Goal: Transaction & Acquisition: Purchase product/service

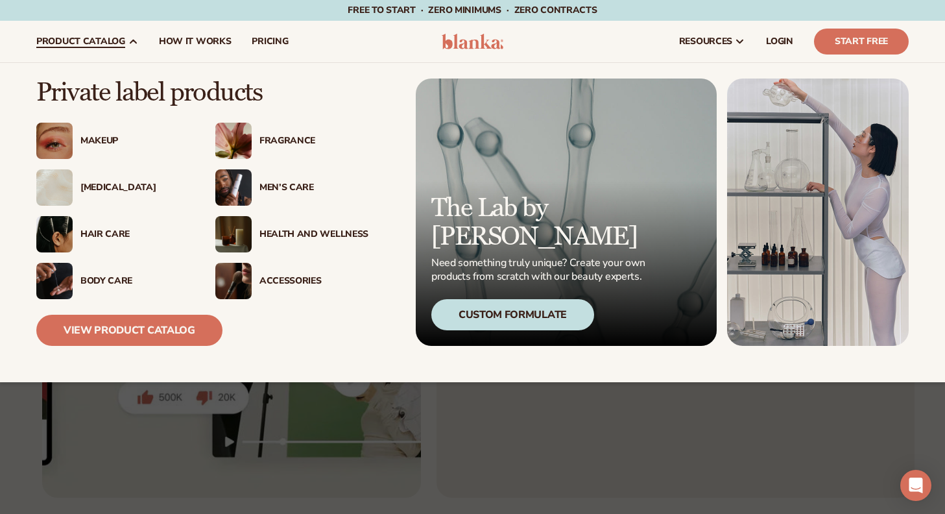
click at [518, 318] on div "Custom Formulate" at bounding box center [512, 314] width 163 height 31
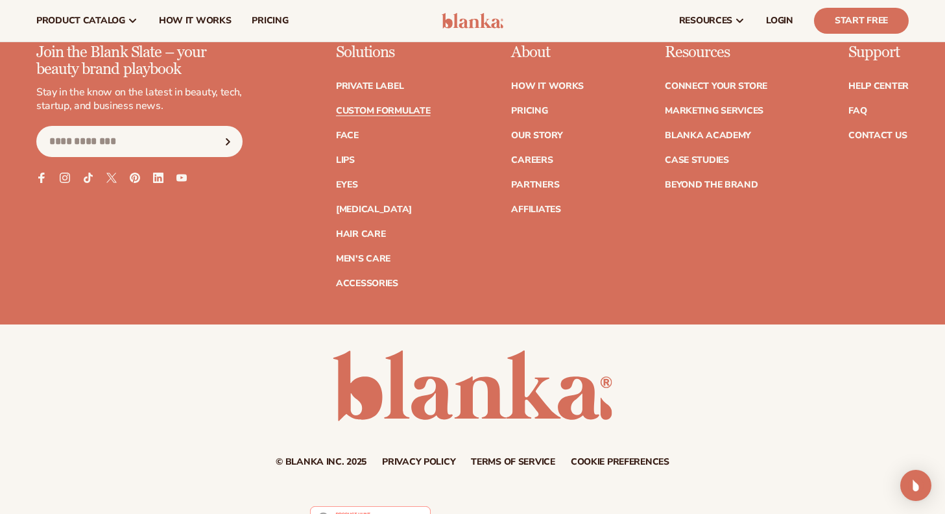
scroll to position [2284, 0]
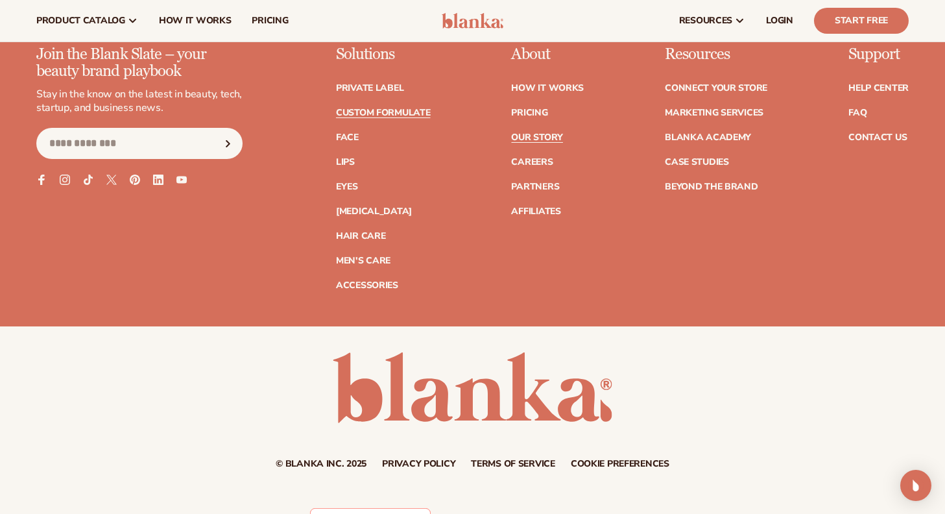
click at [543, 138] on link "Our Story" at bounding box center [536, 137] width 51 height 9
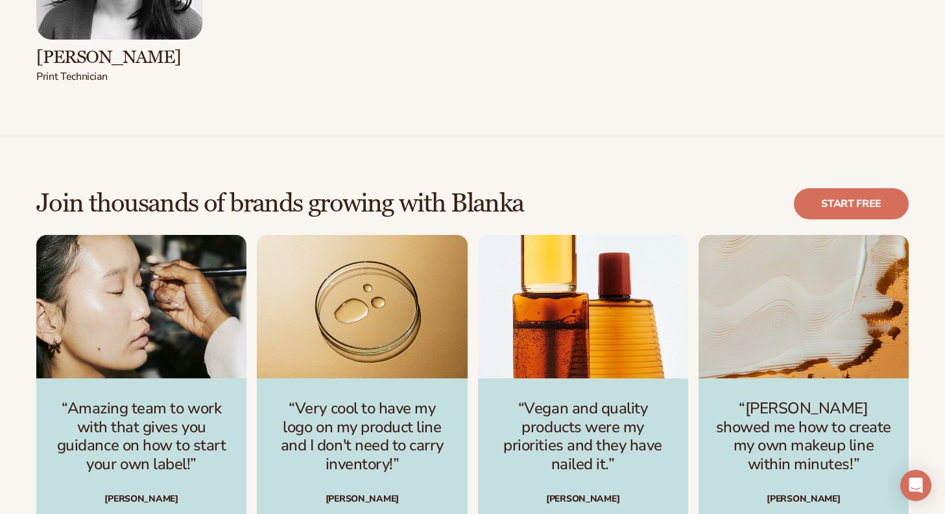
scroll to position [2923, 0]
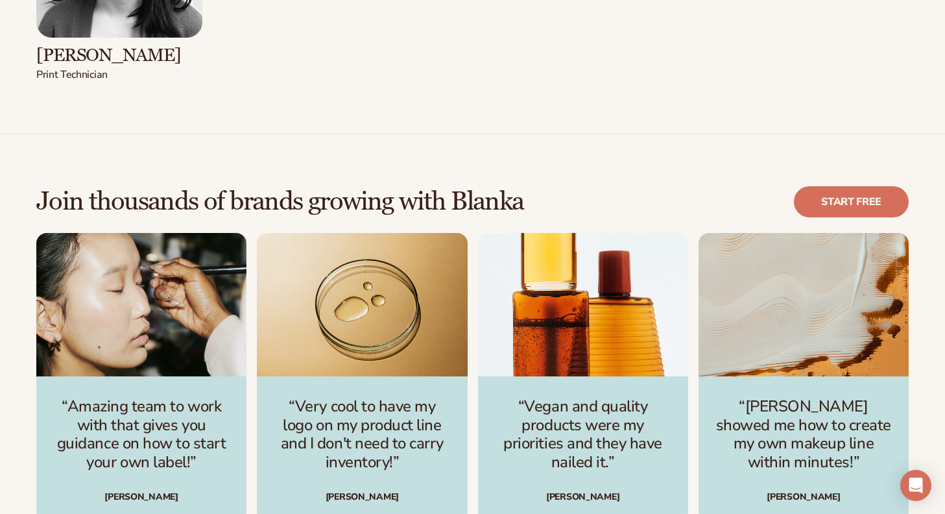
click at [566, 415] on p "“Vegan and quality products were my priorities and they have nailed it.”" at bounding box center [583, 434] width 179 height 75
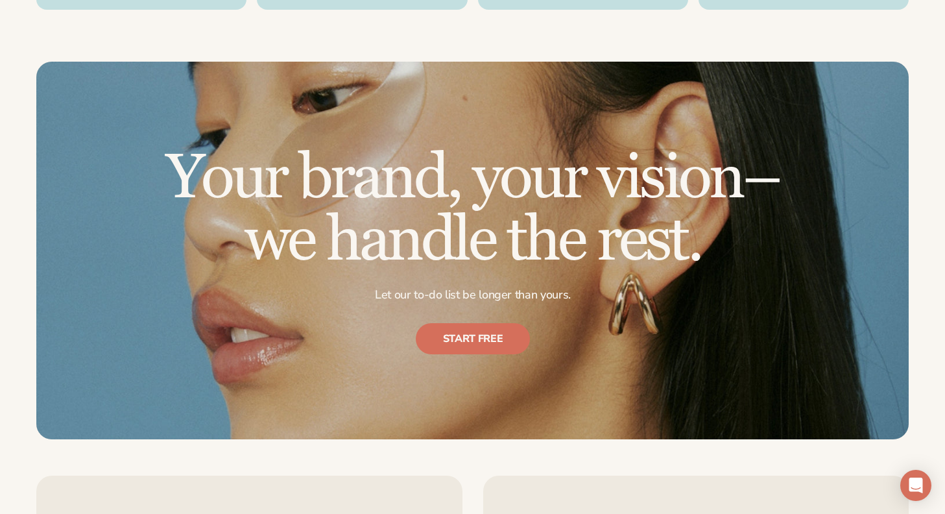
scroll to position [3436, 0]
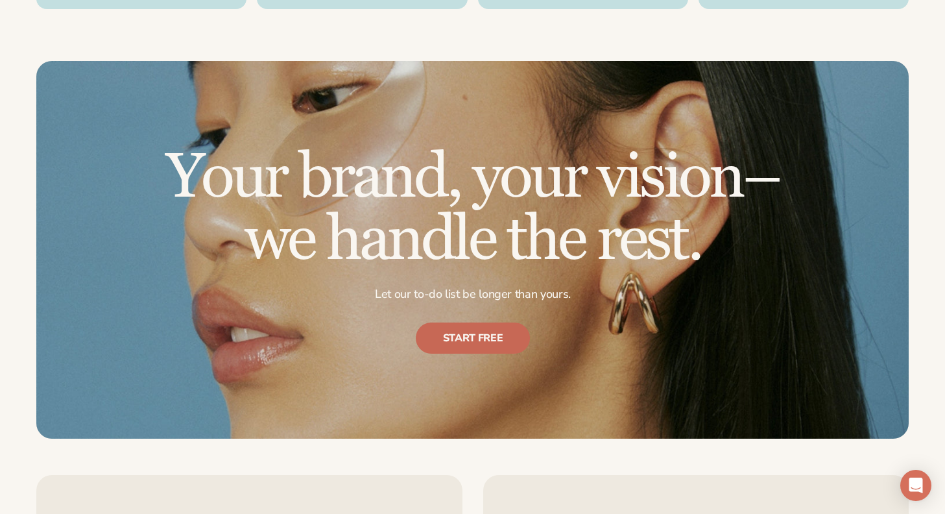
click at [480, 322] on link "Start free" at bounding box center [472, 337] width 115 height 31
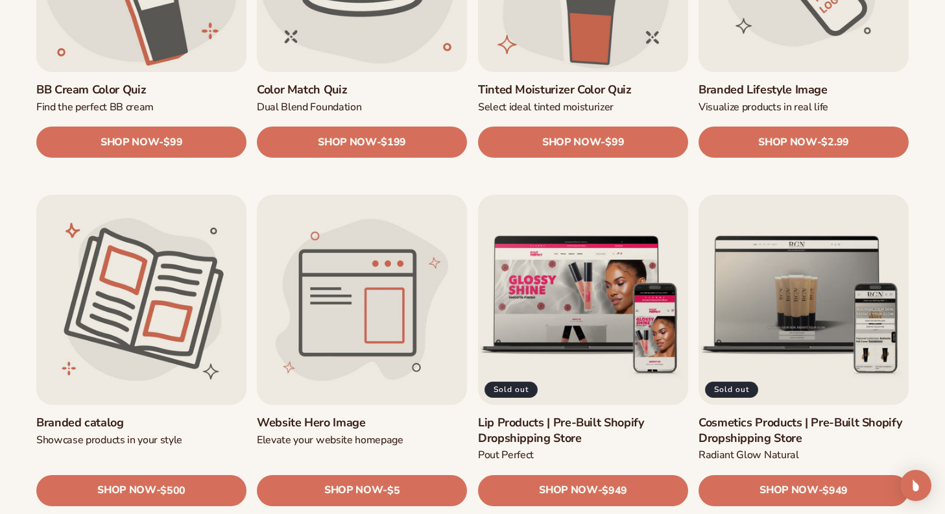
scroll to position [1262, 0]
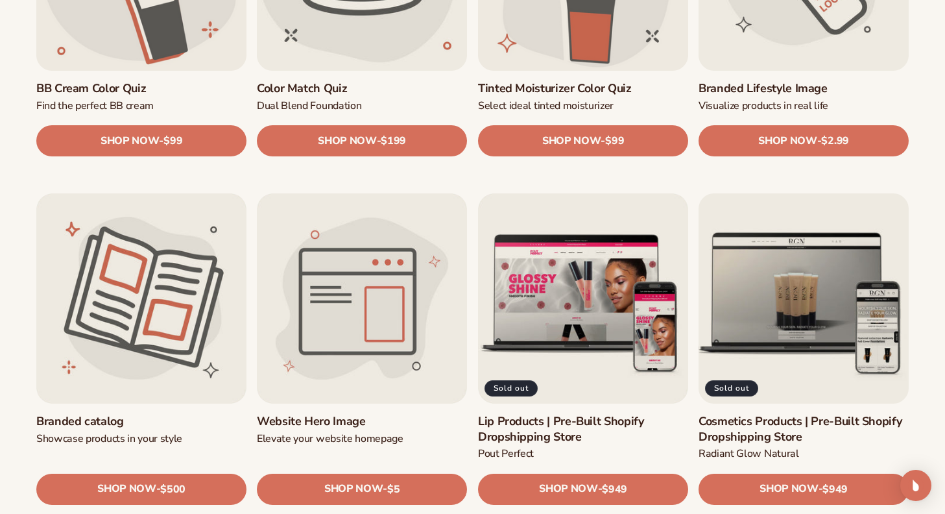
click at [812, 414] on link "Cosmetics Products | Pre-Built Shopify Dropshipping Store" at bounding box center [804, 429] width 210 height 30
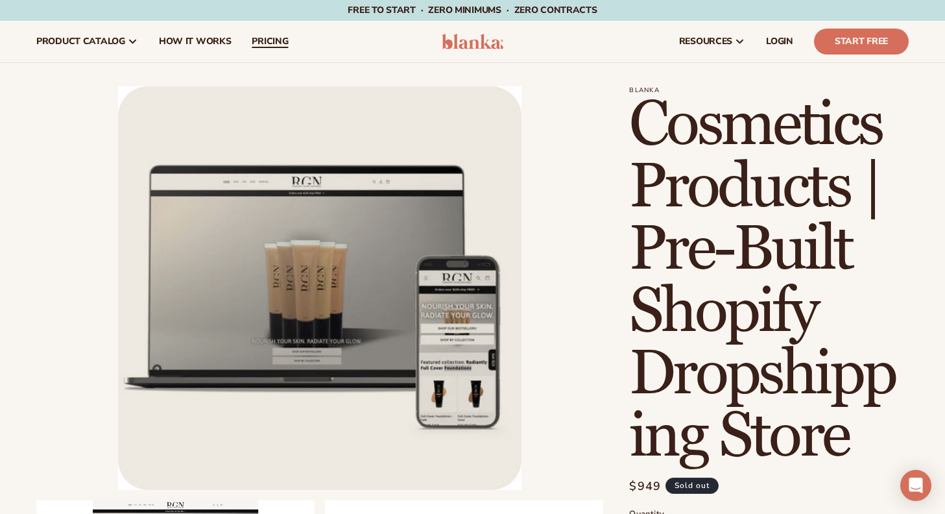
click at [275, 40] on span "pricing" at bounding box center [270, 41] width 36 height 10
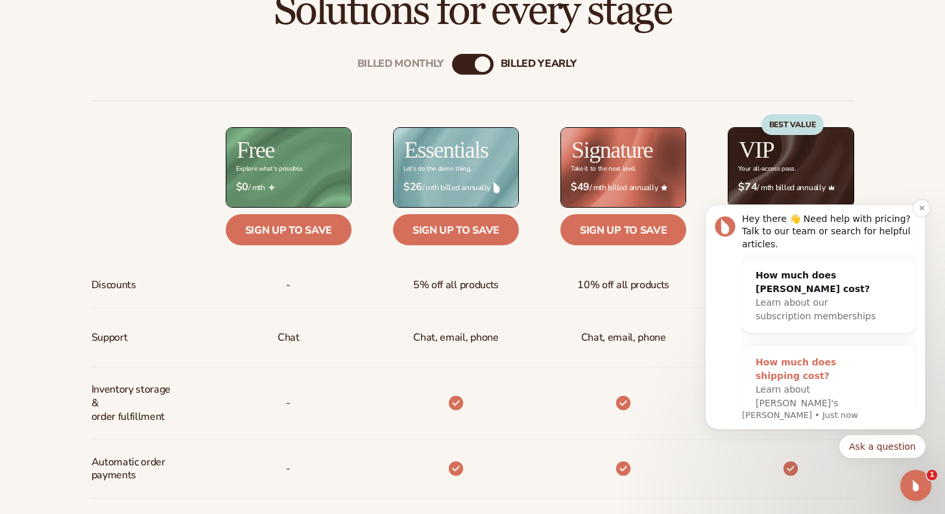
click at [781, 384] on span "Learn about Blanka's shipping costs" at bounding box center [797, 403] width 82 height 38
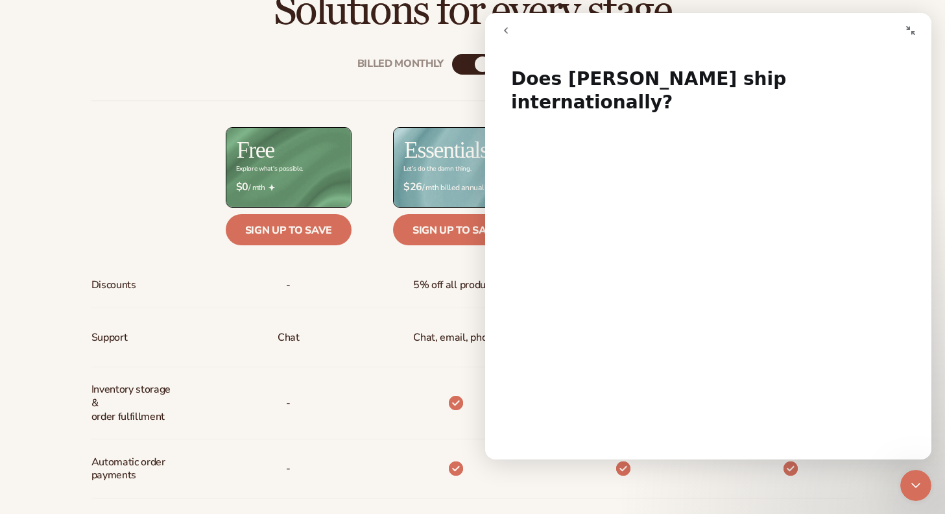
click at [510, 30] on icon "go back" at bounding box center [506, 30] width 10 height 10
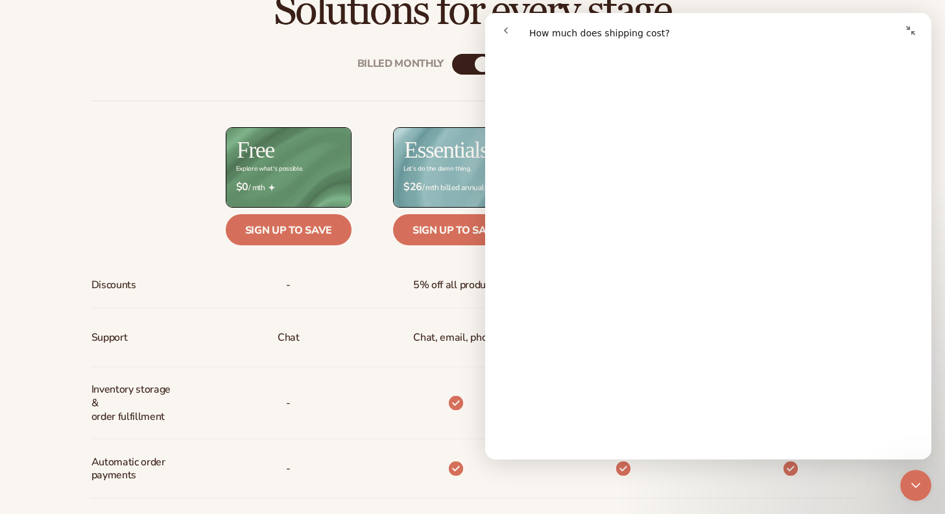
scroll to position [119, 0]
click at [907, 31] on icon "Collapse window" at bounding box center [910, 30] width 10 height 10
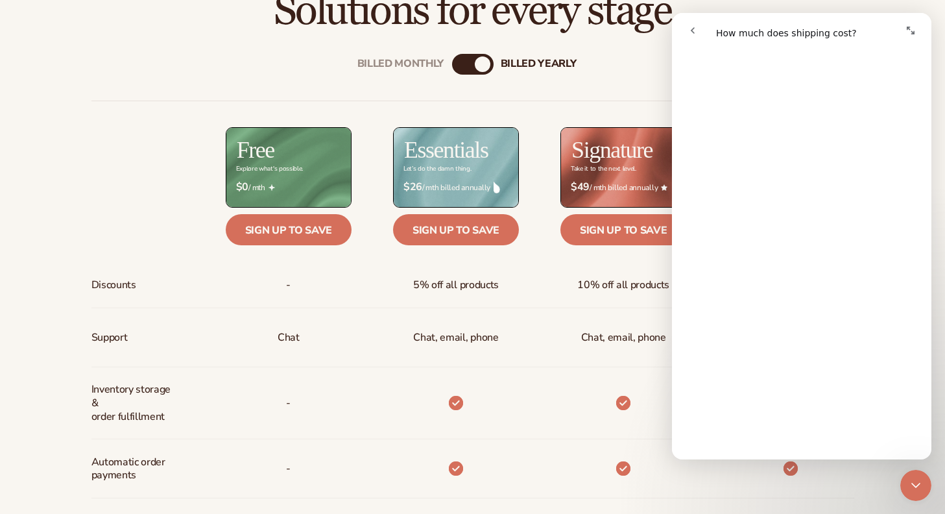
scroll to position [115, 0]
click at [612, 317] on div "Chat, email, phone" at bounding box center [624, 337] width 106 height 58
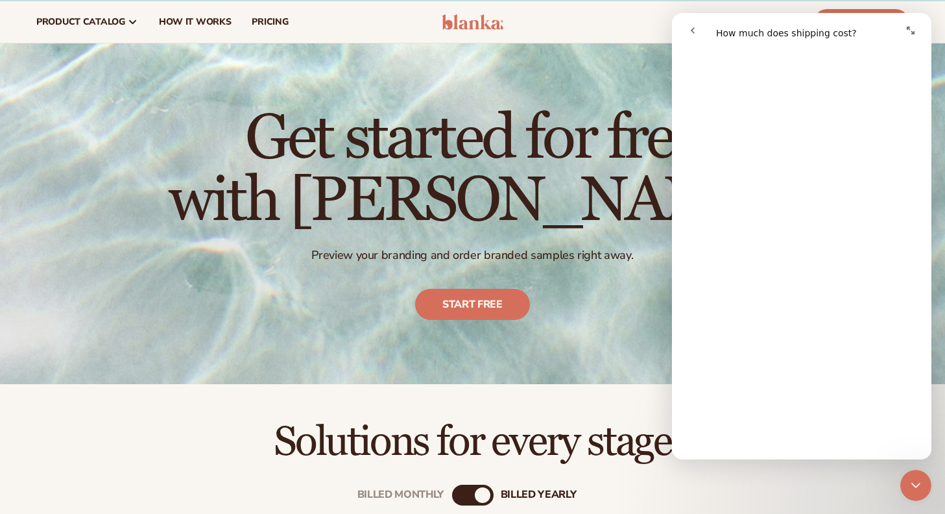
scroll to position [0, 0]
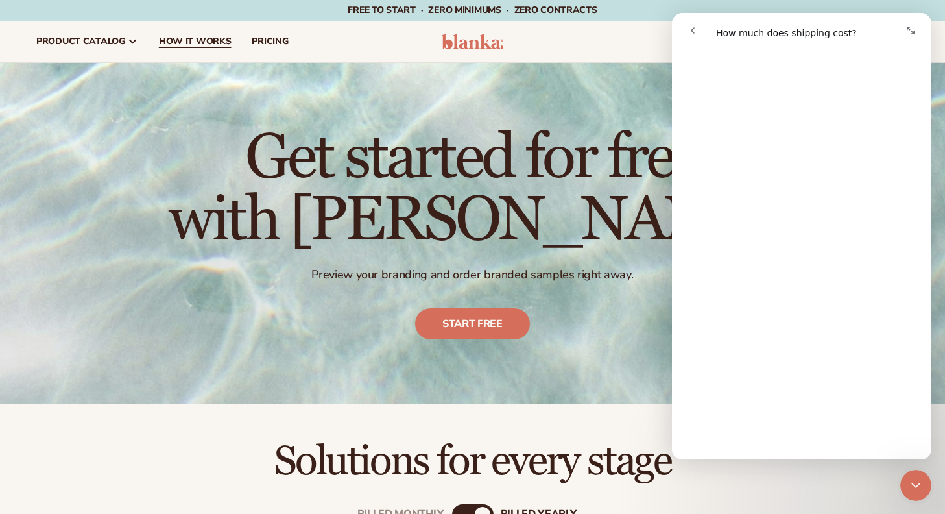
click at [209, 43] on span "How It Works" at bounding box center [195, 41] width 73 height 10
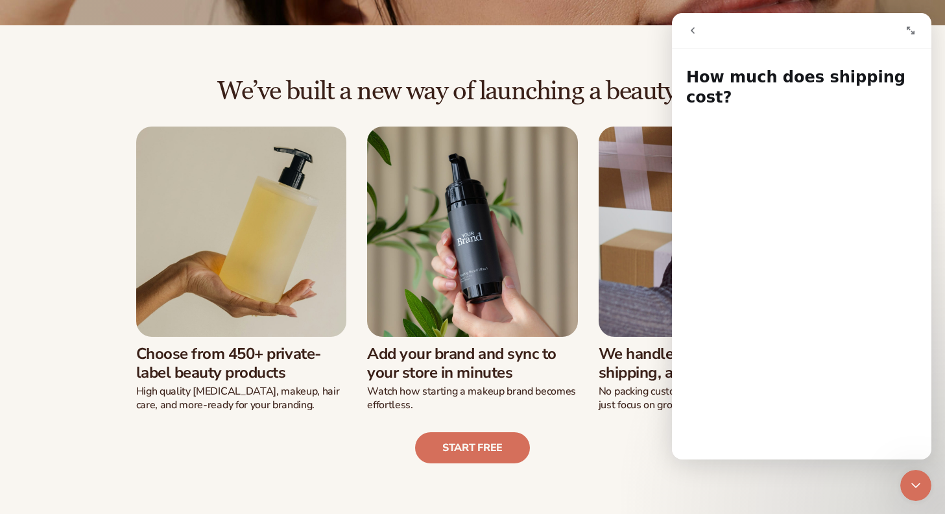
scroll to position [250, 0]
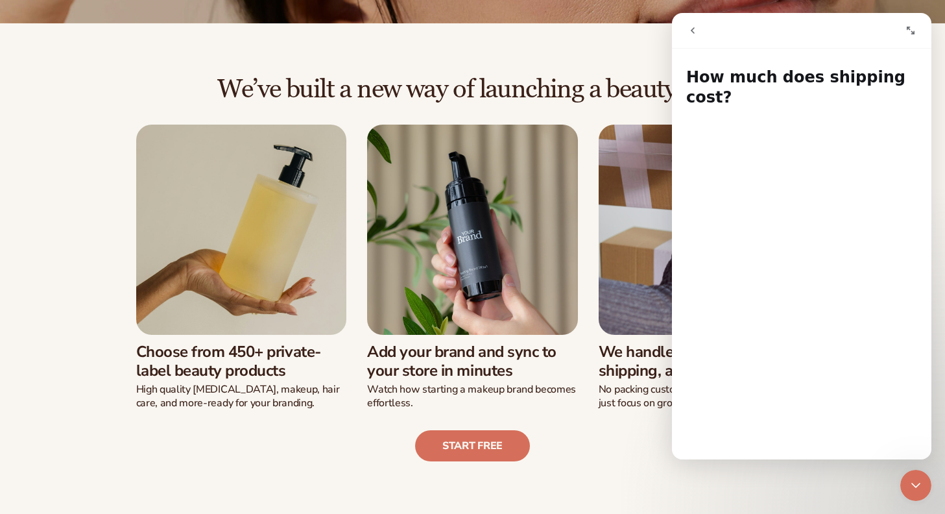
click at [694, 29] on icon "go back" at bounding box center [693, 30] width 10 height 10
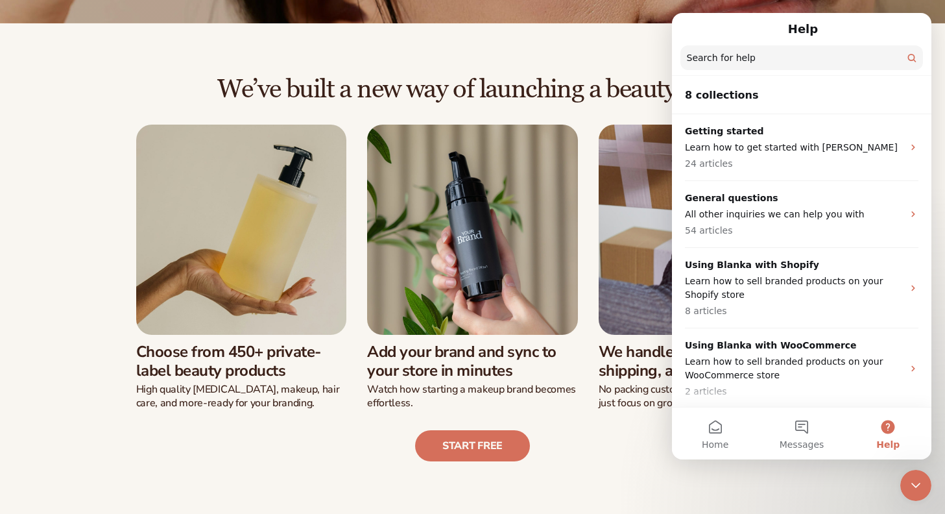
click at [623, 52] on div "We’ve built a new way of launching a beauty line: Choose from 450+ private-labe…" at bounding box center [472, 242] width 945 height 438
click at [610, 421] on div "Start free" at bounding box center [472, 435] width 872 height 52
click at [593, 460] on div "Start free" at bounding box center [472, 435] width 872 height 52
click at [675, 453] on button "Home" at bounding box center [715, 433] width 86 height 52
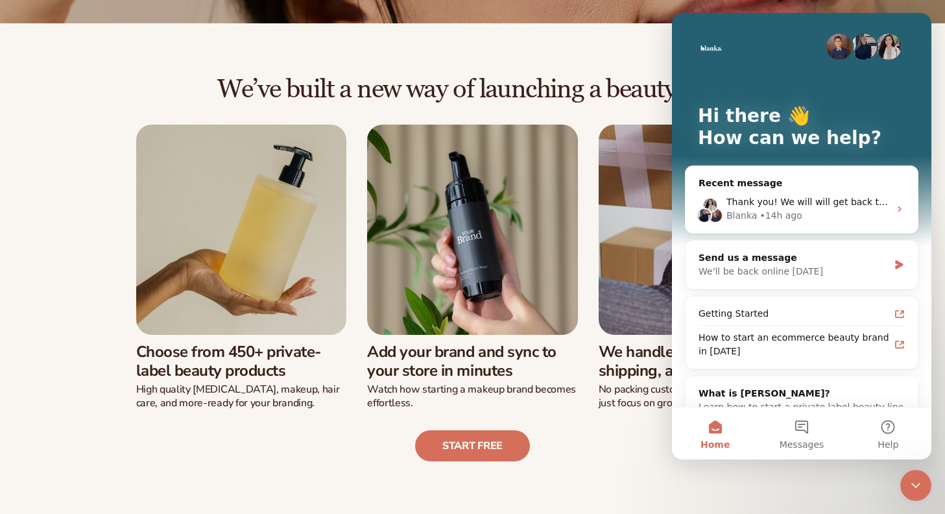
click at [653, 52] on div "We’ve built a new way of launching a beauty line: Choose from 450+ private-labe…" at bounding box center [472, 242] width 945 height 438
click at [904, 493] on div "Close Intercom Messenger" at bounding box center [915, 485] width 31 height 31
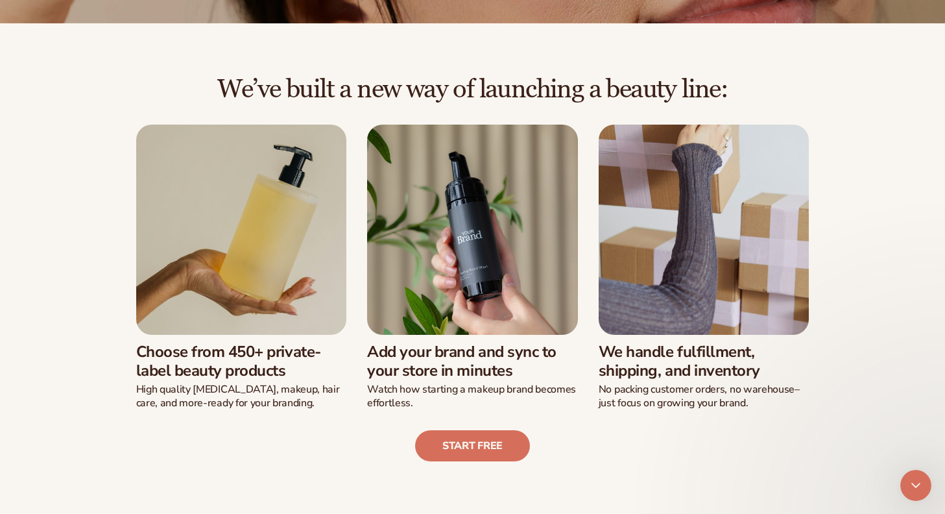
scroll to position [0, 0]
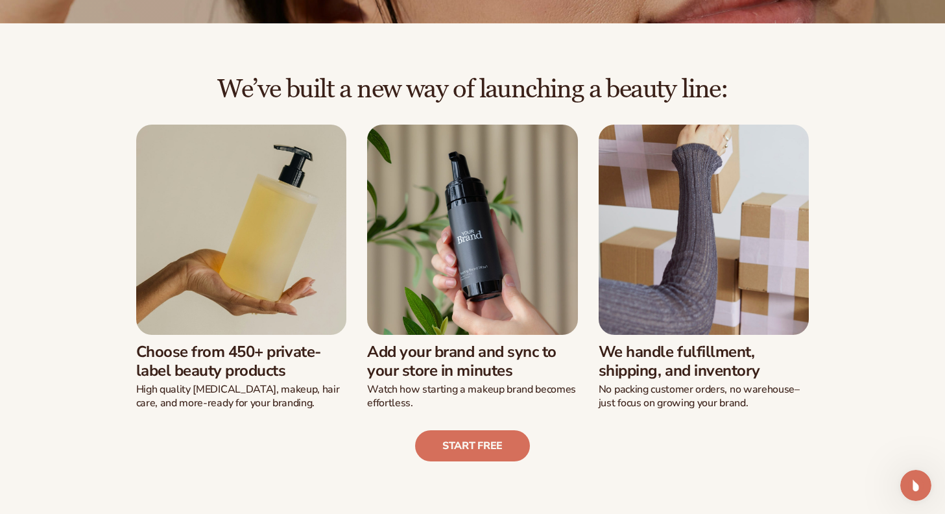
click at [663, 298] on img at bounding box center [704, 230] width 211 height 211
click at [673, 292] on img at bounding box center [704, 230] width 211 height 211
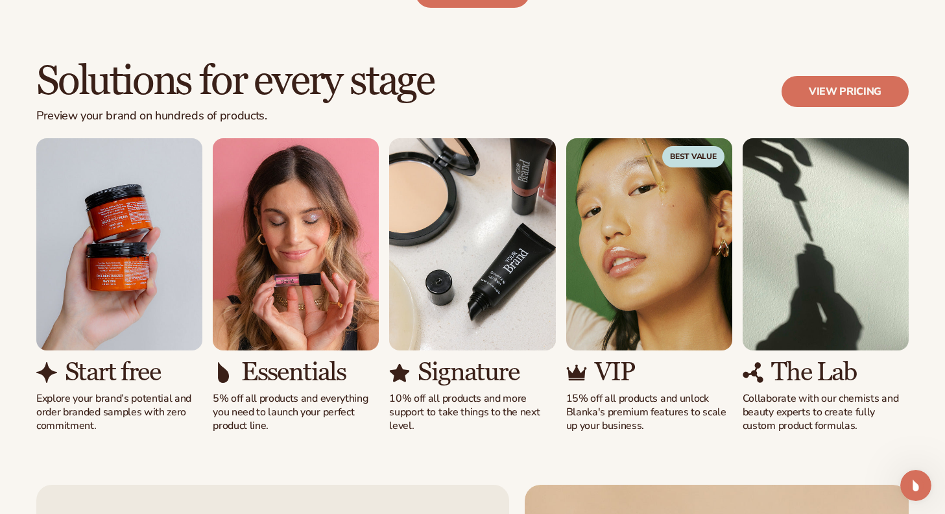
scroll to position [704, 0]
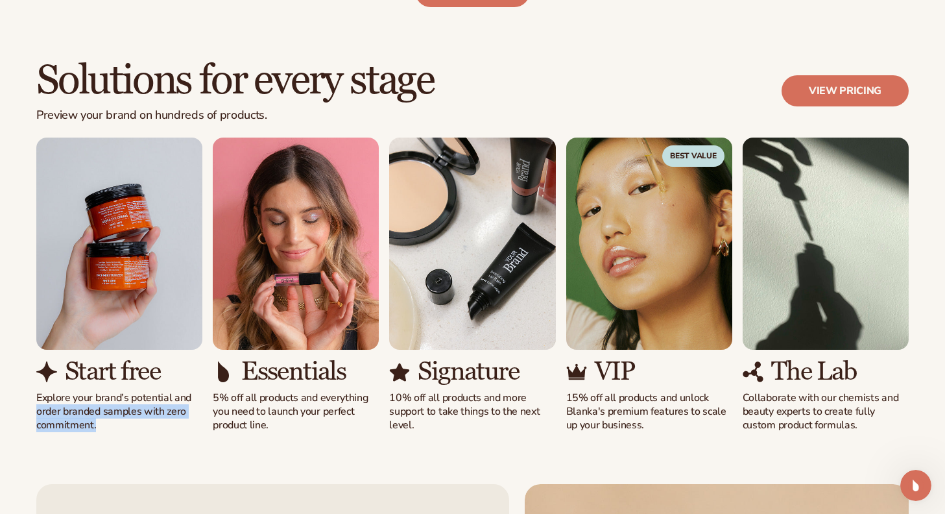
drag, startPoint x: 34, startPoint y: 414, endPoint x: 112, endPoint y: 442, distance: 82.1
click at [112, 442] on div "Solutions for every stage Preview your brand on hundreds of products. View pric…" at bounding box center [472, 245] width 945 height 476
click at [289, 267] on img "2 / 5" at bounding box center [296, 244] width 166 height 212
click at [283, 202] on img "2 / 5" at bounding box center [296, 244] width 166 height 212
click at [115, 381] on h3 "Start free" at bounding box center [112, 371] width 95 height 29
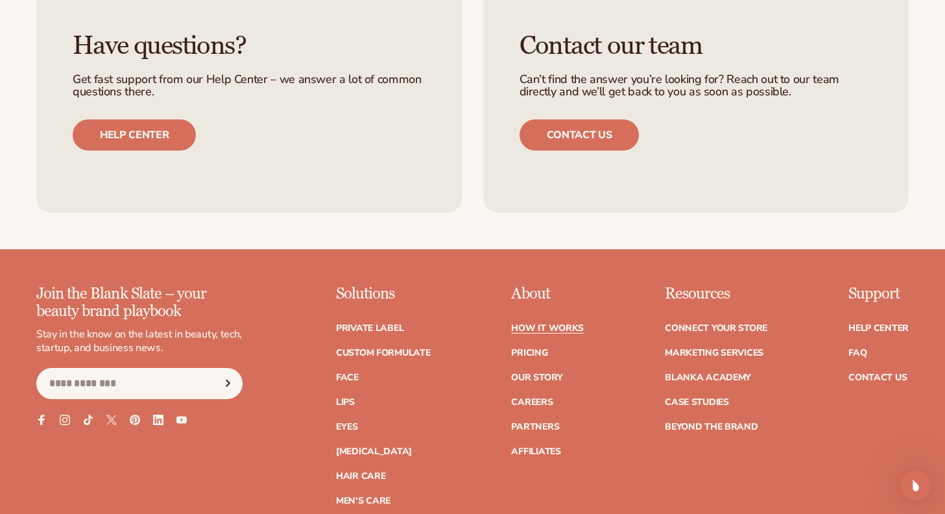
scroll to position [3014, 0]
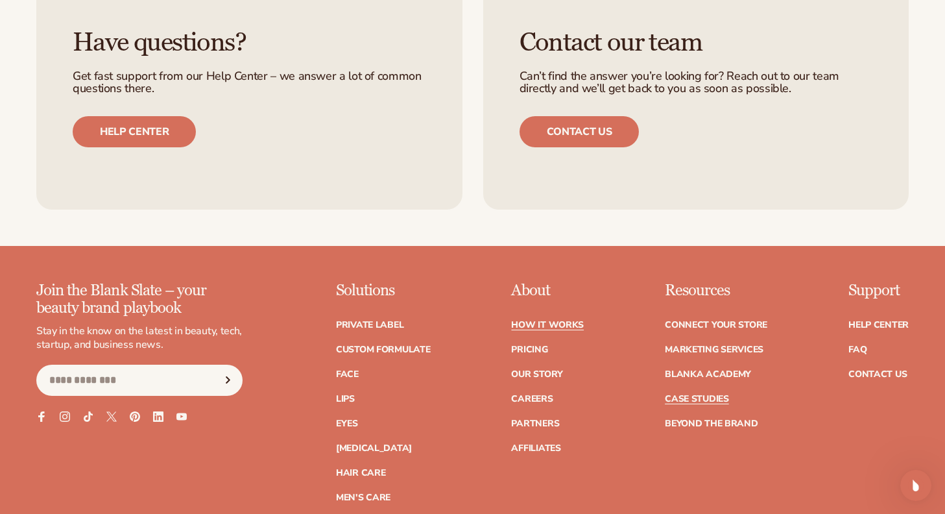
click at [686, 394] on link "Case Studies" at bounding box center [697, 398] width 64 height 9
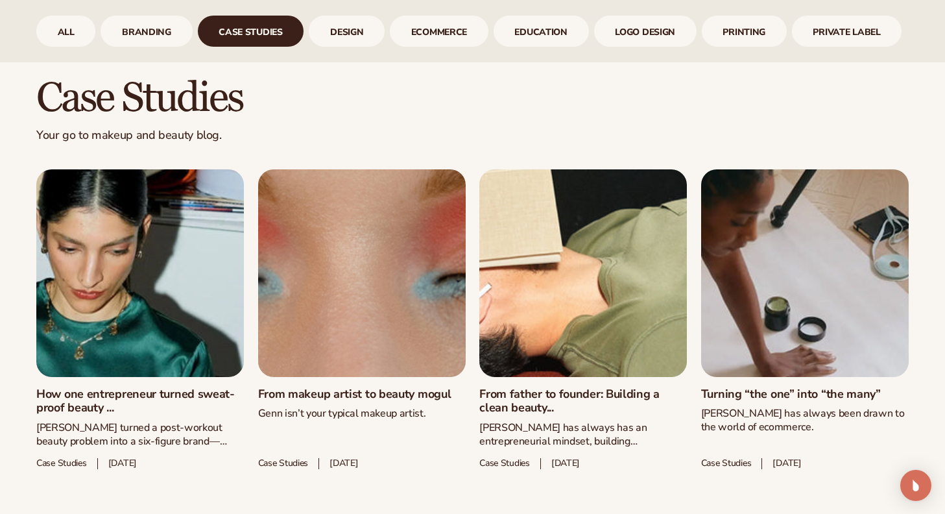
scroll to position [571, 0]
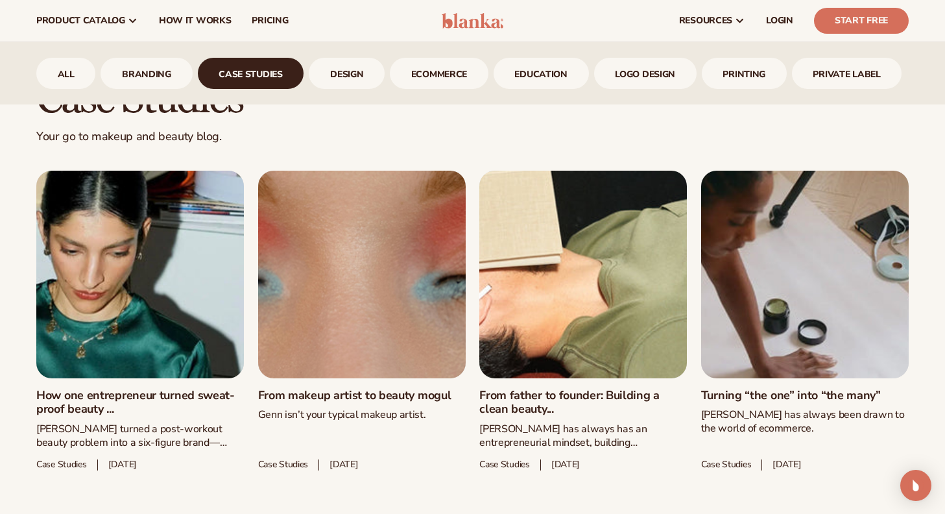
click at [724, 403] on link "Turning “the one” into “the many”" at bounding box center [805, 396] width 208 height 14
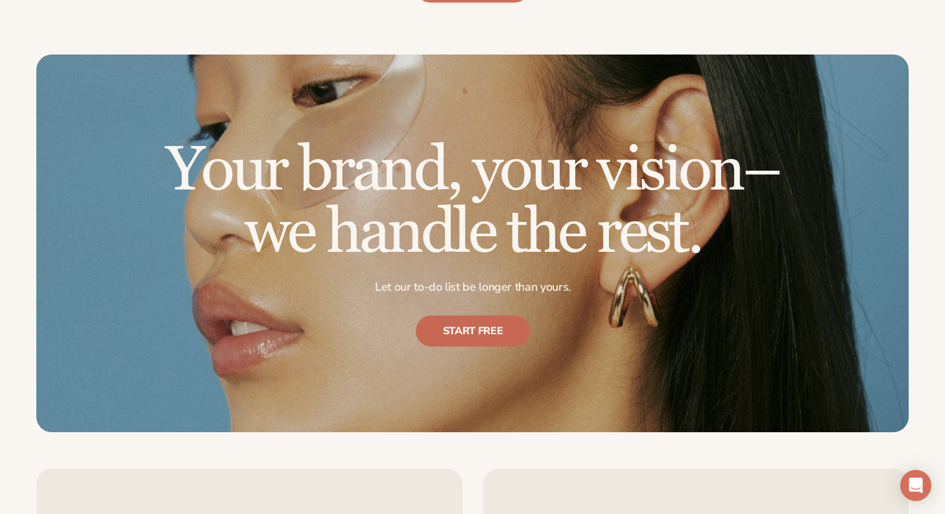
scroll to position [2888, 0]
click at [472, 340] on link "Start free" at bounding box center [472, 330] width 115 height 31
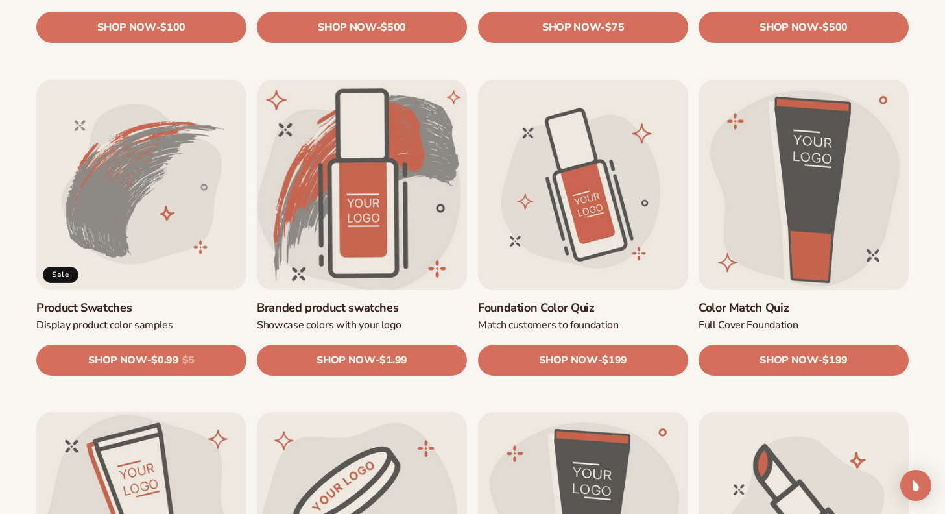
scroll to position [712, 0]
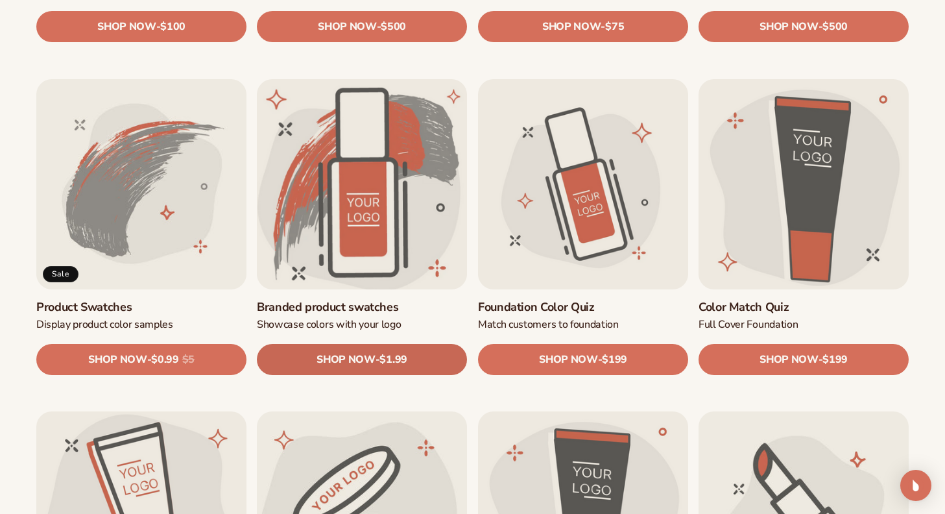
click at [365, 359] on span "SHOP NOW" at bounding box center [346, 359] width 58 height 12
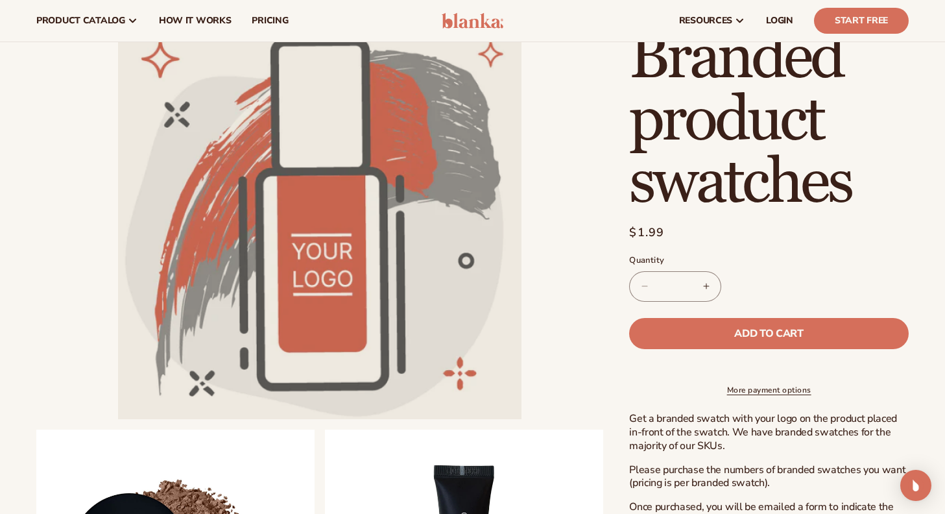
scroll to position [83, 0]
click at [707, 289] on button "Increase quantity for Branded product swatches" at bounding box center [705, 286] width 29 height 30
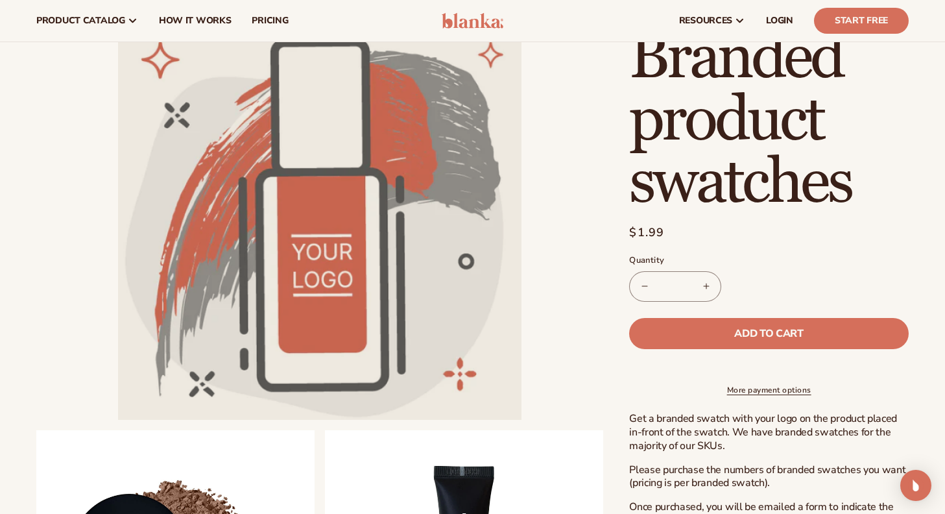
click at [707, 289] on button "Increase quantity for Branded product swatches" at bounding box center [705, 286] width 29 height 30
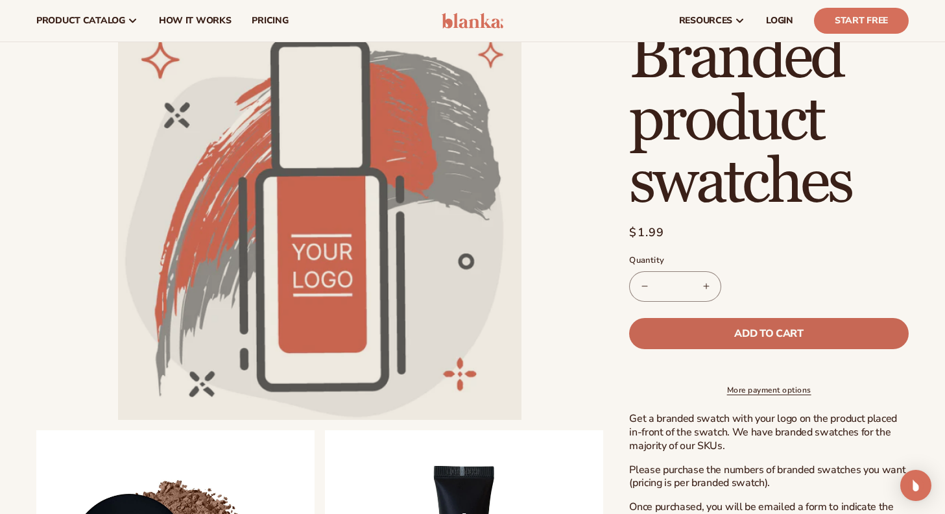
click at [735, 330] on span "Add to cart" at bounding box center [768, 333] width 69 height 10
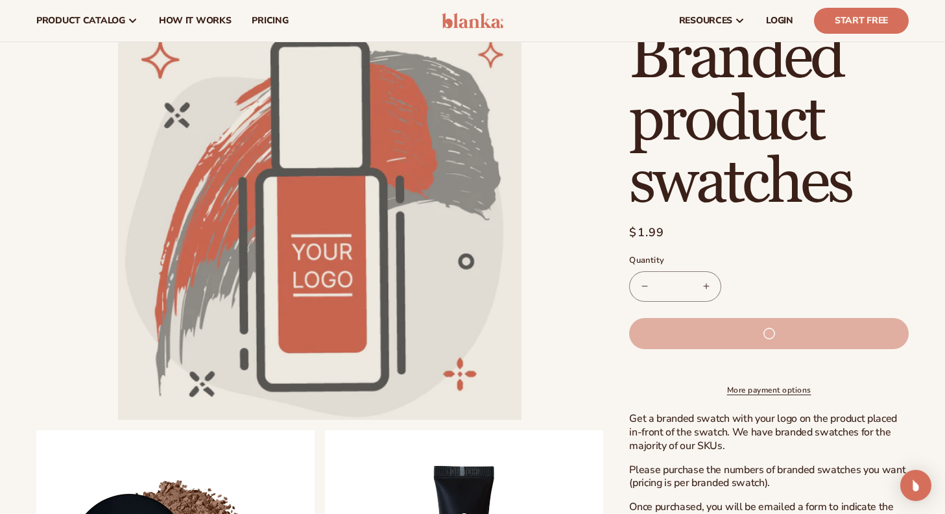
type input "*"
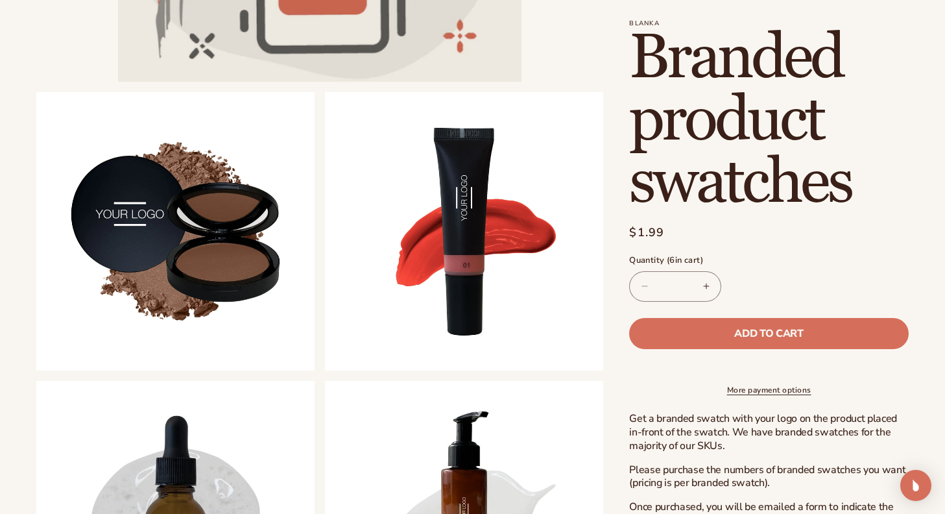
scroll to position [422, 0]
click at [325, 370] on button "Open media 3 in modal" at bounding box center [325, 370] width 0 height 0
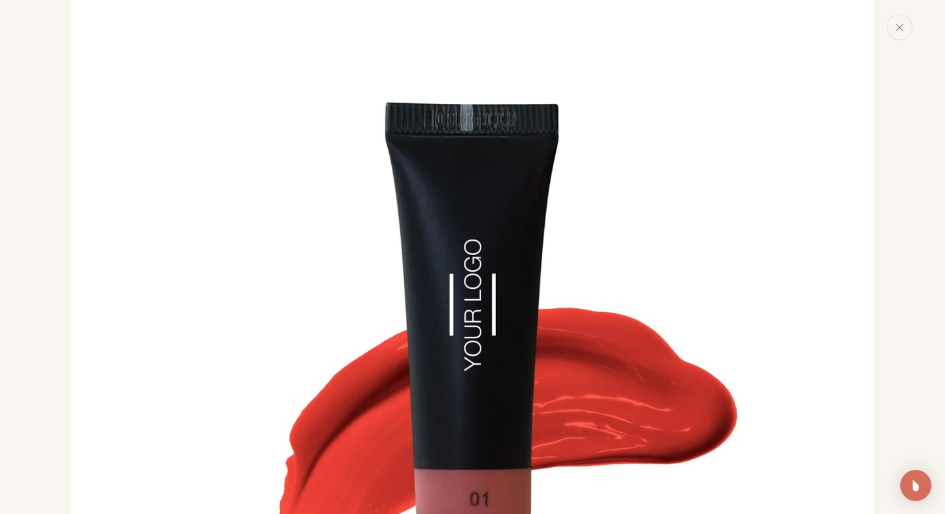
click at [331, 111] on img "Media gallery" at bounding box center [472, 401] width 802 height 802
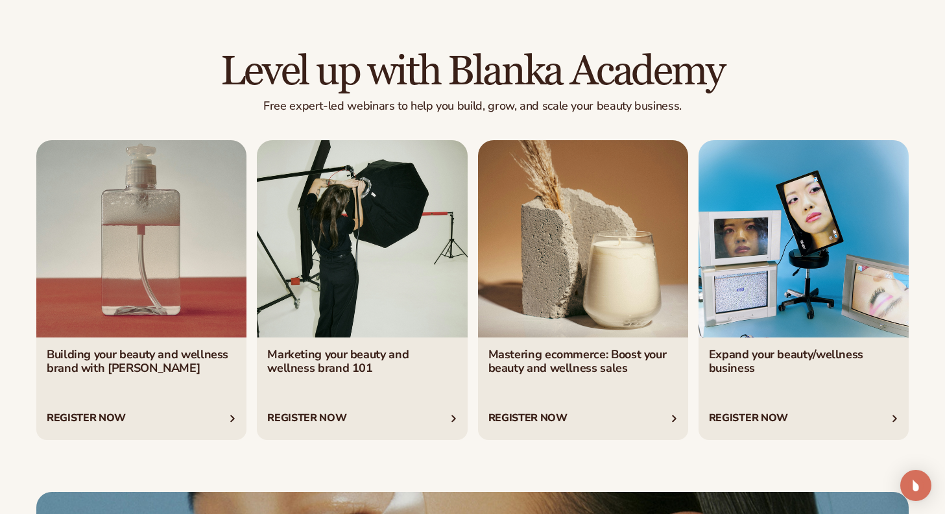
scroll to position [2169, 0]
click at [608, 355] on link "3 / 4" at bounding box center [583, 289] width 210 height 300
